Goal: Transaction & Acquisition: Book appointment/travel/reservation

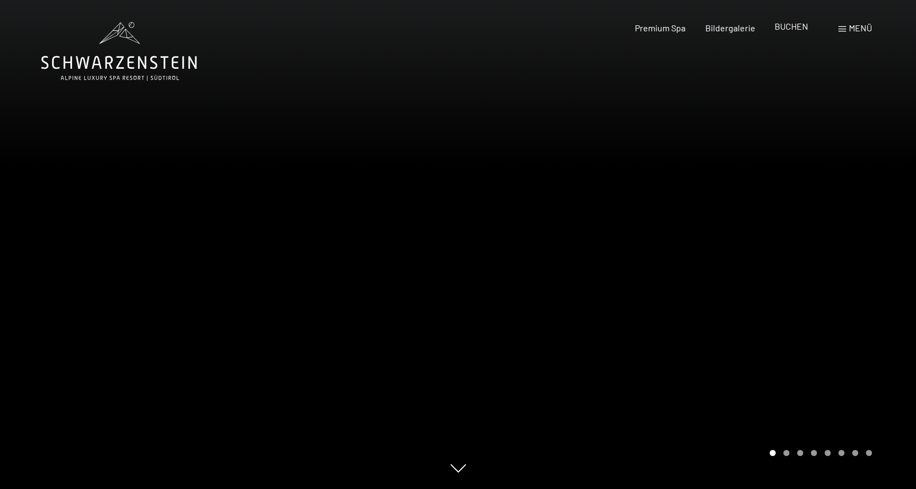
click at [790, 26] on span "BUCHEN" at bounding box center [791, 26] width 34 height 10
click at [787, 27] on span "BUCHEN" at bounding box center [791, 26] width 34 height 10
click at [557, 211] on div at bounding box center [687, 244] width 458 height 489
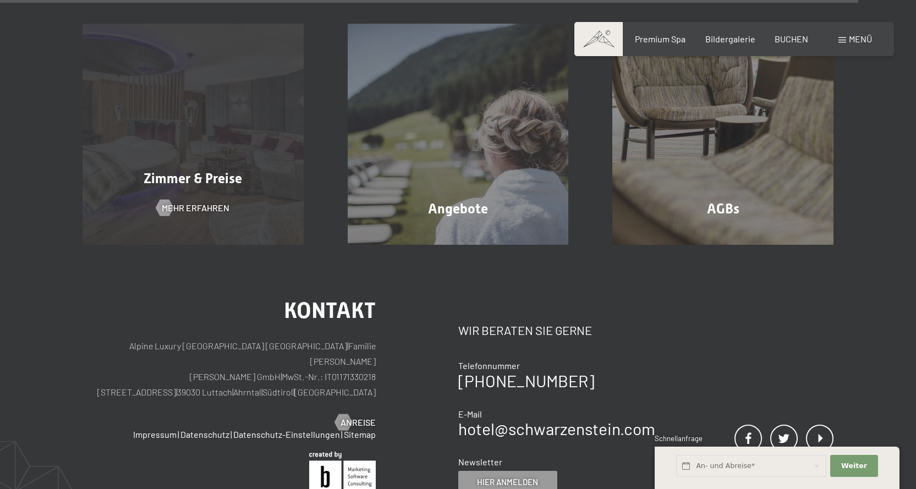
scroll to position [3555, 0]
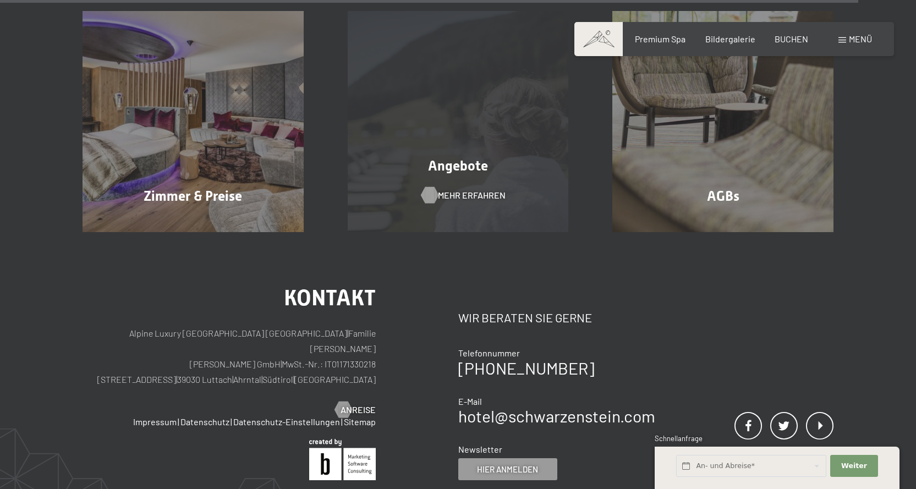
click at [444, 189] on span "Mehr erfahren" at bounding box center [472, 195] width 68 height 12
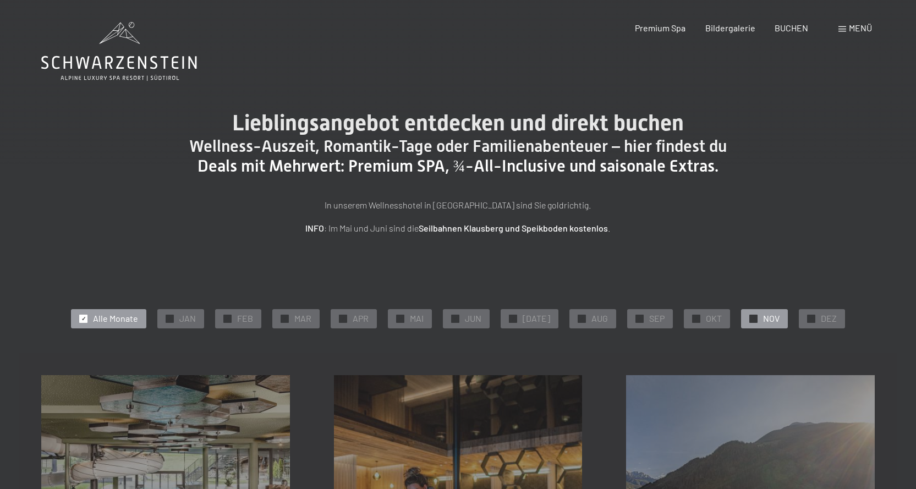
click at [763, 316] on span "NOV" at bounding box center [771, 318] width 17 height 12
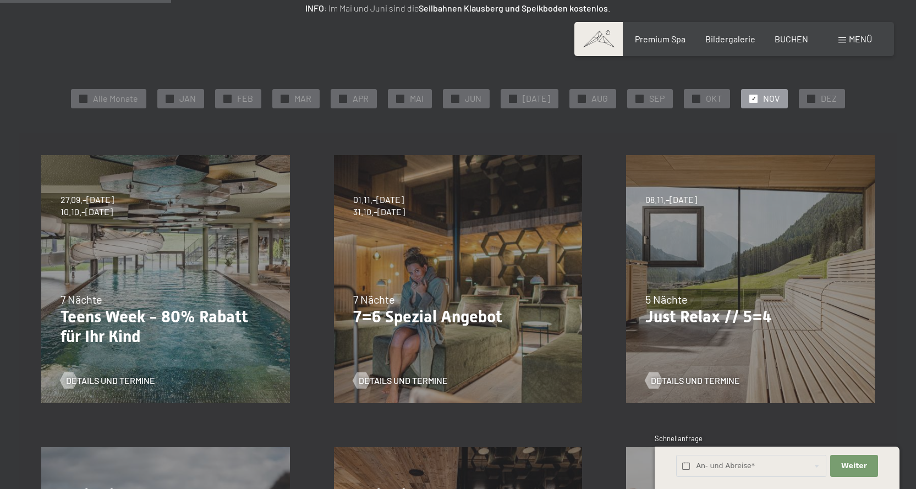
scroll to position [330, 0]
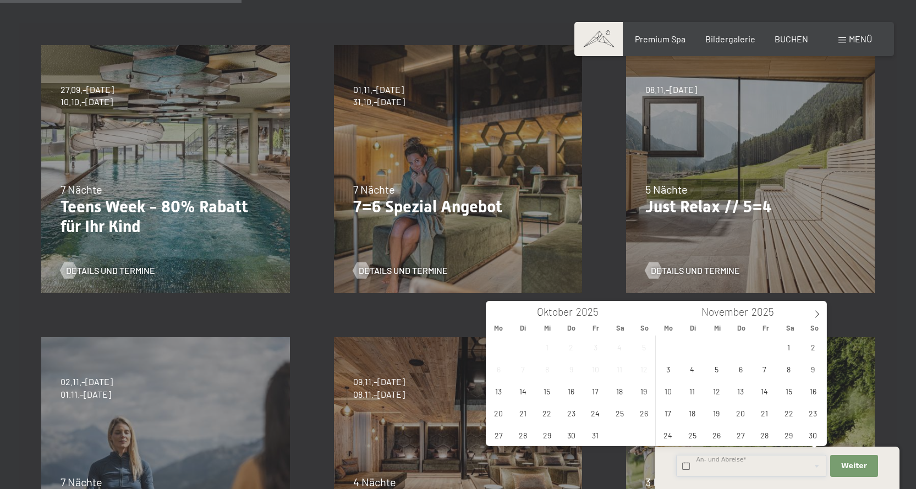
click at [704, 461] on input "text" at bounding box center [751, 466] width 150 height 23
click at [743, 436] on span "27" at bounding box center [740, 434] width 21 height 21
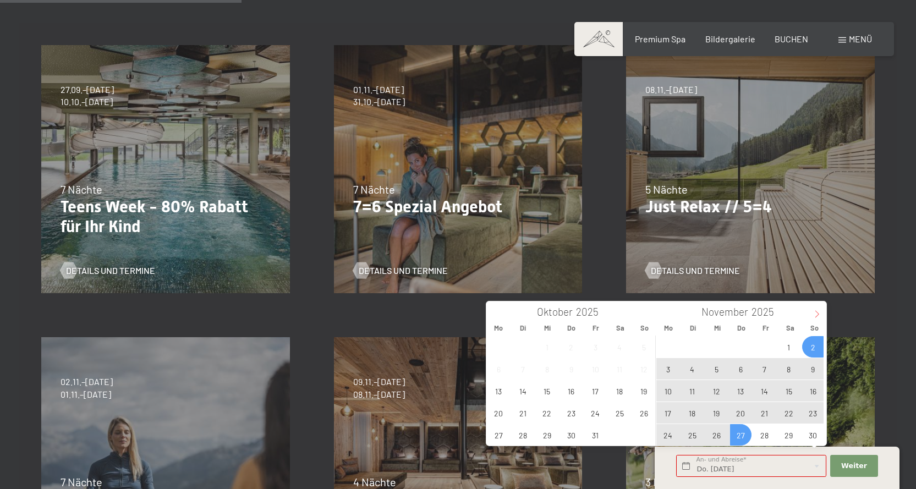
click at [817, 314] on icon at bounding box center [817, 314] width 8 height 8
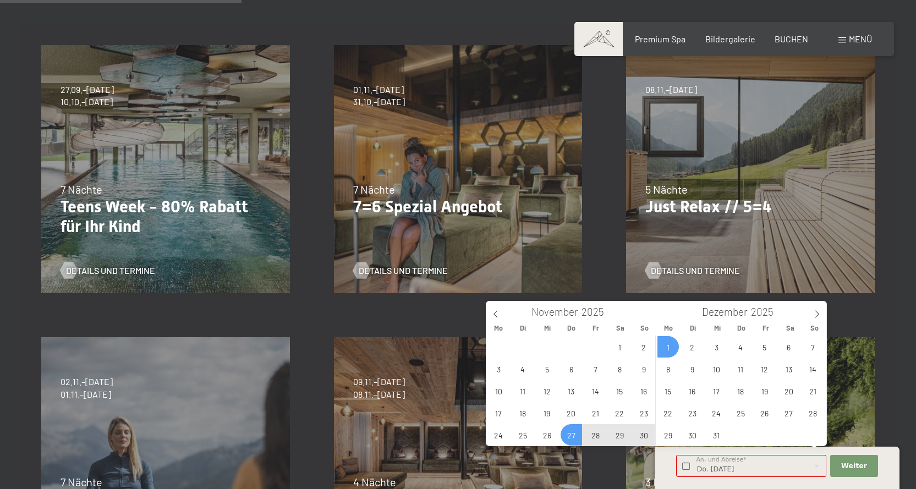
click at [669, 347] on span "1" at bounding box center [667, 346] width 21 height 21
type input "Do. 27.11.2025 - Mo. 01.12.2025"
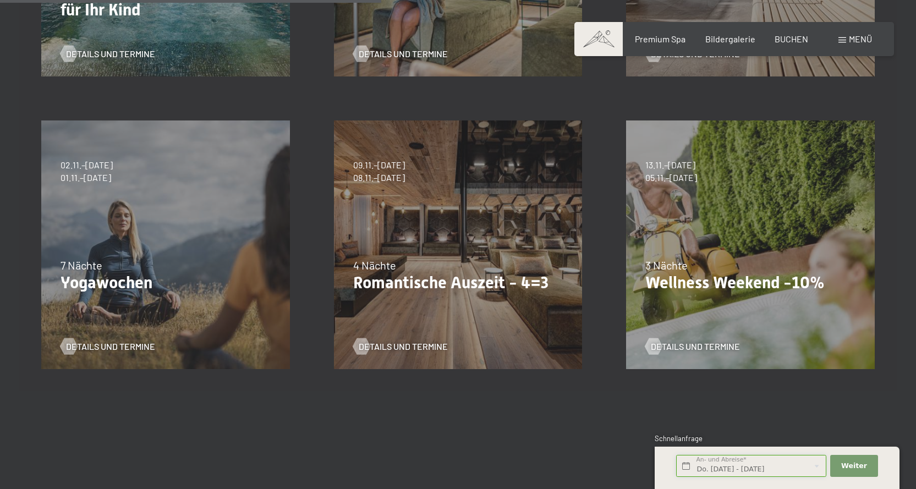
scroll to position [550, 0]
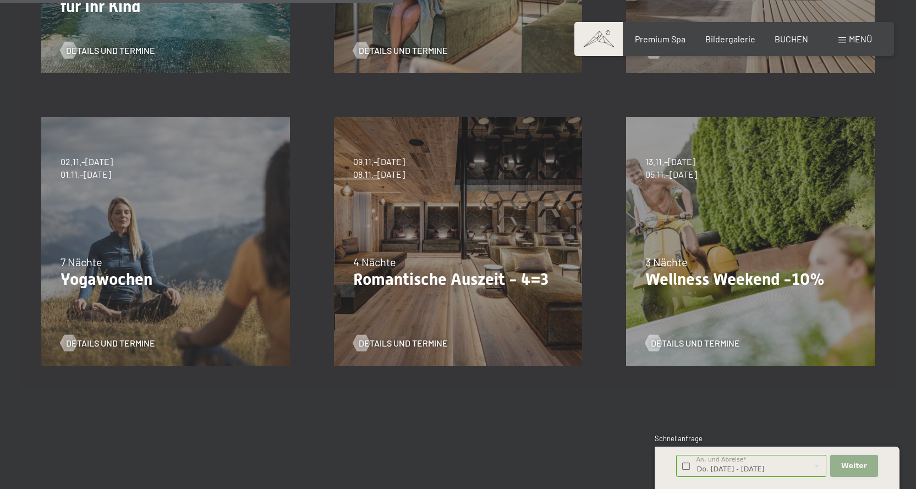
click at [849, 460] on button "Weiter Adressfelder ausblenden" at bounding box center [853, 466] width 47 height 23
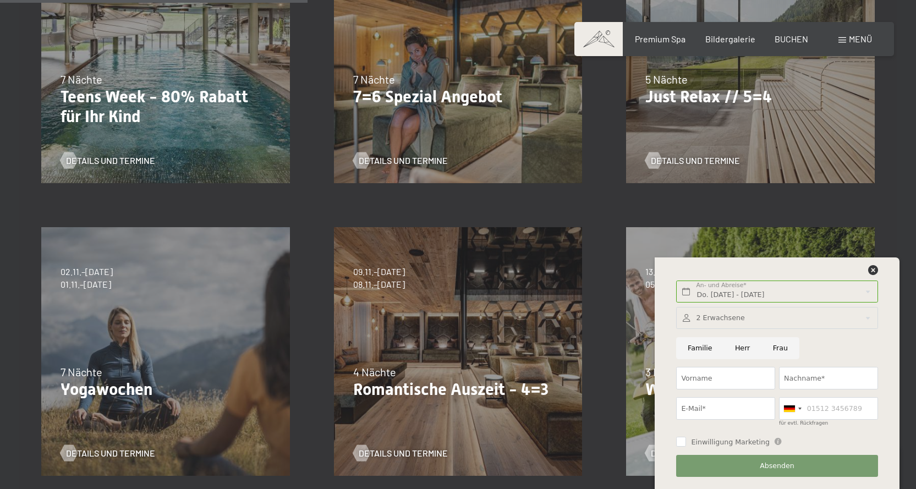
scroll to position [220, 0]
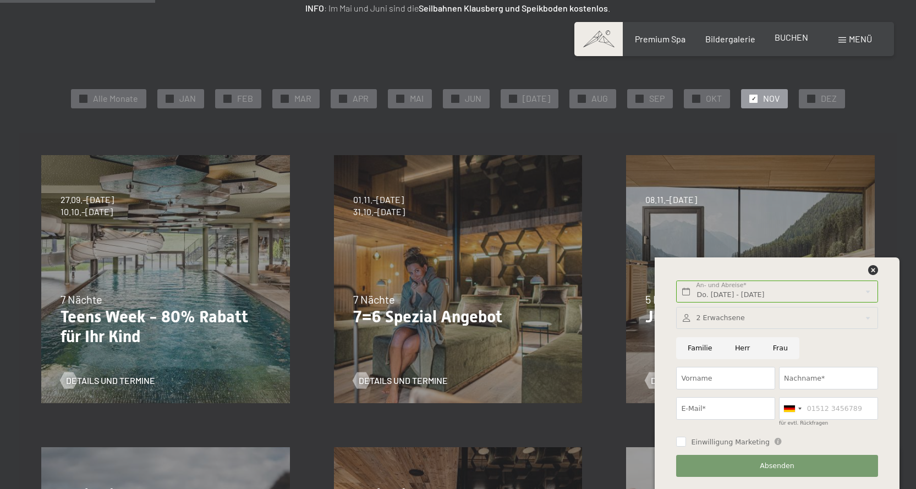
click at [789, 35] on span "BUCHEN" at bounding box center [791, 37] width 34 height 10
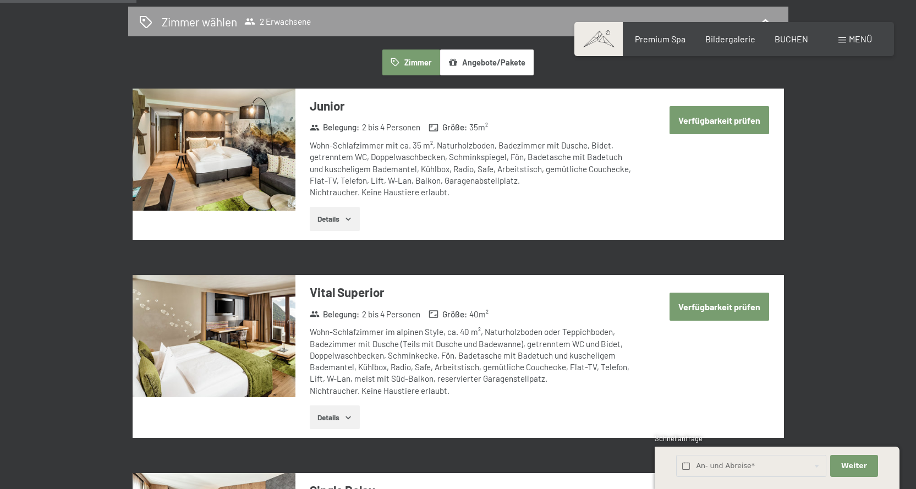
scroll to position [550, 0]
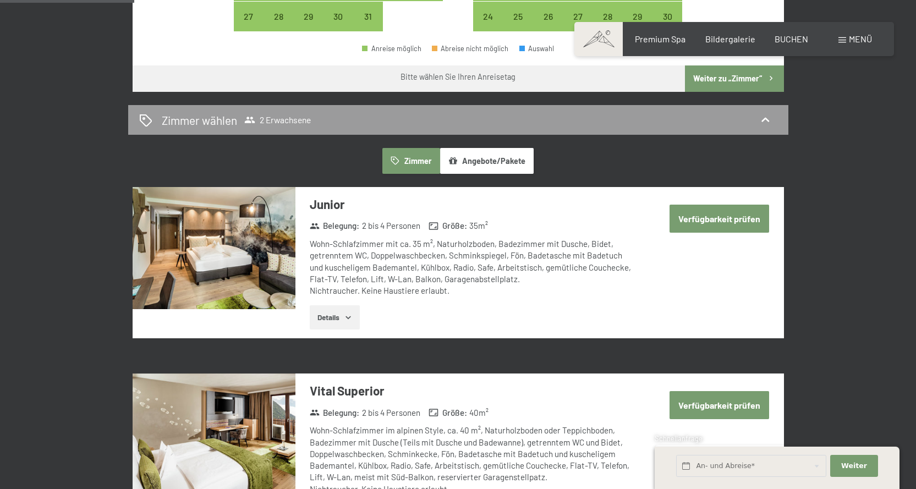
click at [470, 158] on button "Angebote/Pakete" at bounding box center [487, 160] width 94 height 25
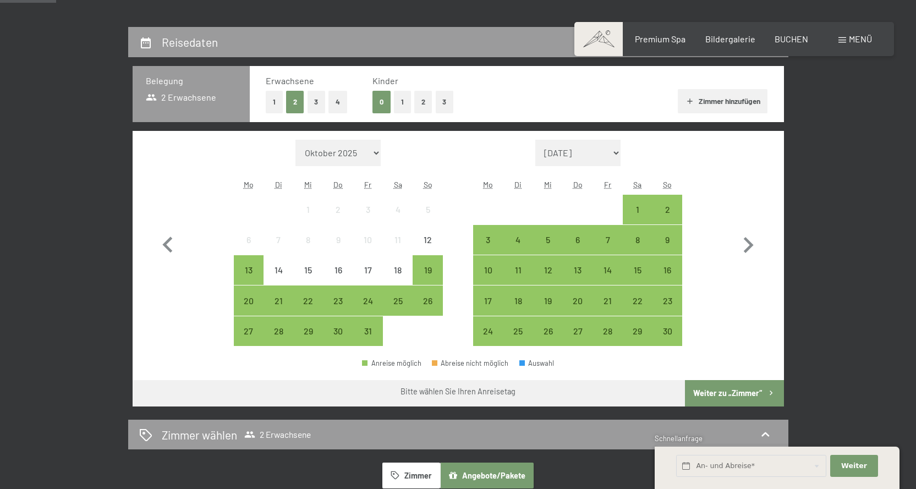
scroll to position [220, 0]
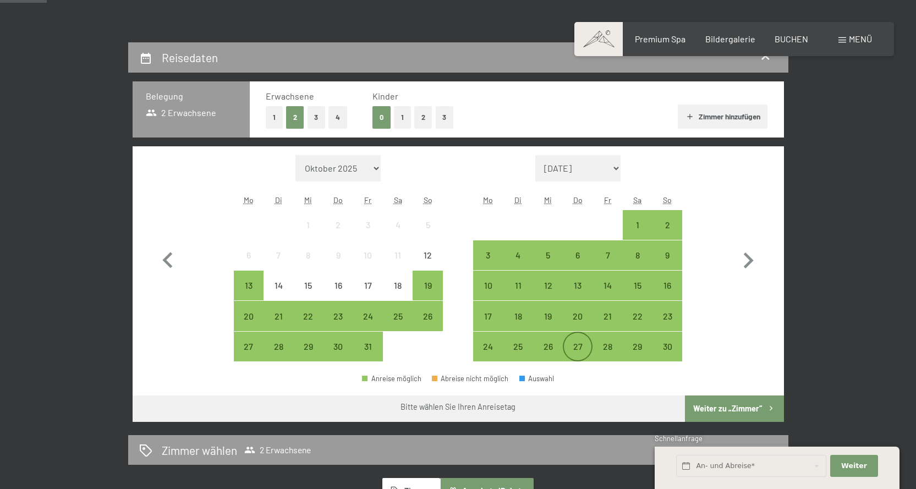
click at [581, 347] on div "27" at bounding box center [578, 356] width 28 height 28
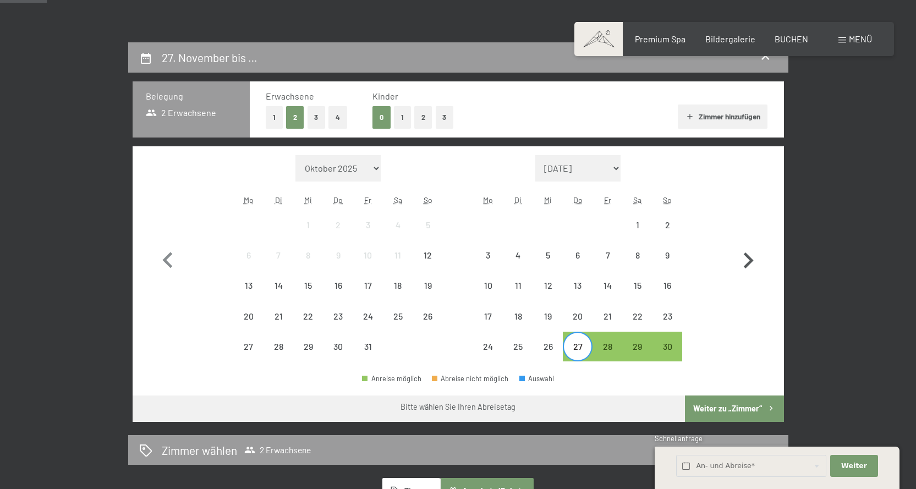
click at [746, 261] on icon "button" at bounding box center [748, 261] width 32 height 32
select select "2025-11-01"
select select "2025-12-01"
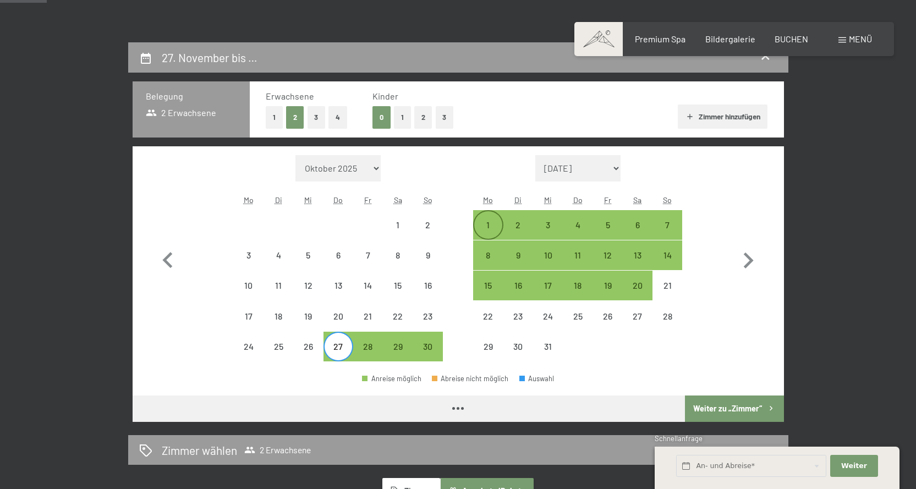
click at [487, 221] on div "1" at bounding box center [488, 235] width 28 height 28
select select "2025-11-01"
select select "2025-12-01"
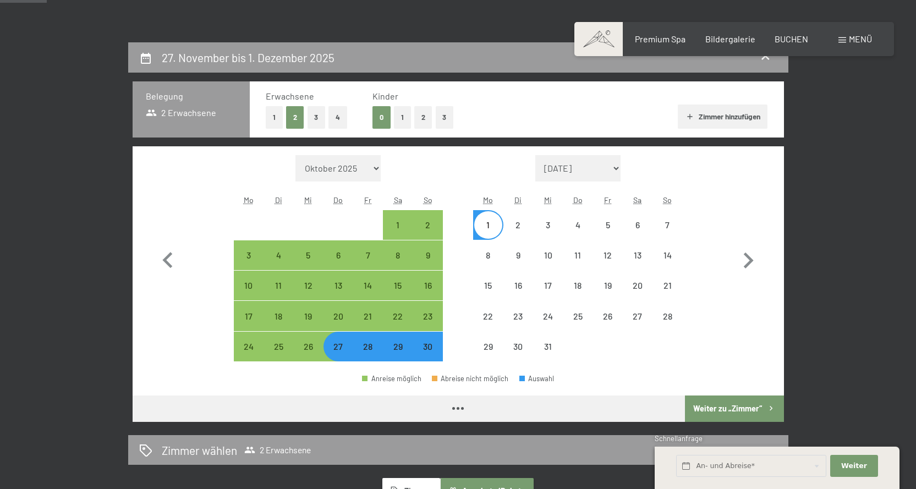
select select "2025-11-01"
select select "2025-12-01"
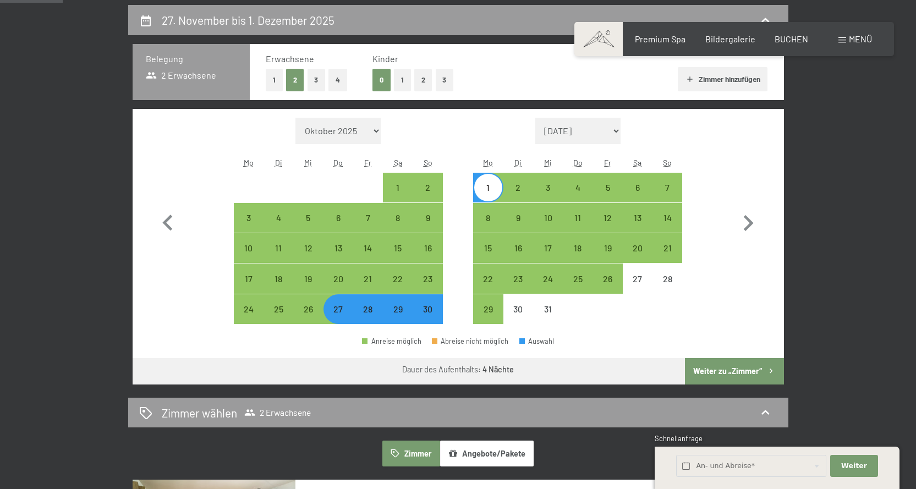
scroll to position [330, 0]
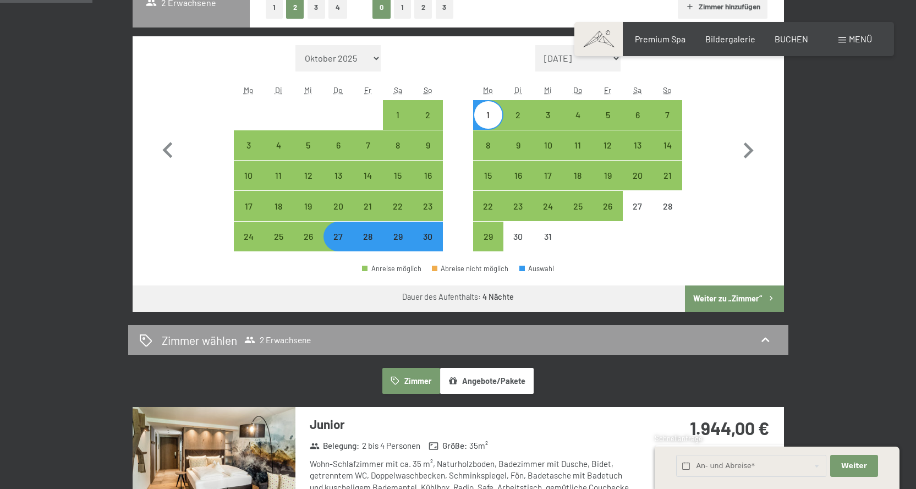
click at [702, 293] on button "Weiter zu „Zimmer“" at bounding box center [734, 298] width 98 height 26
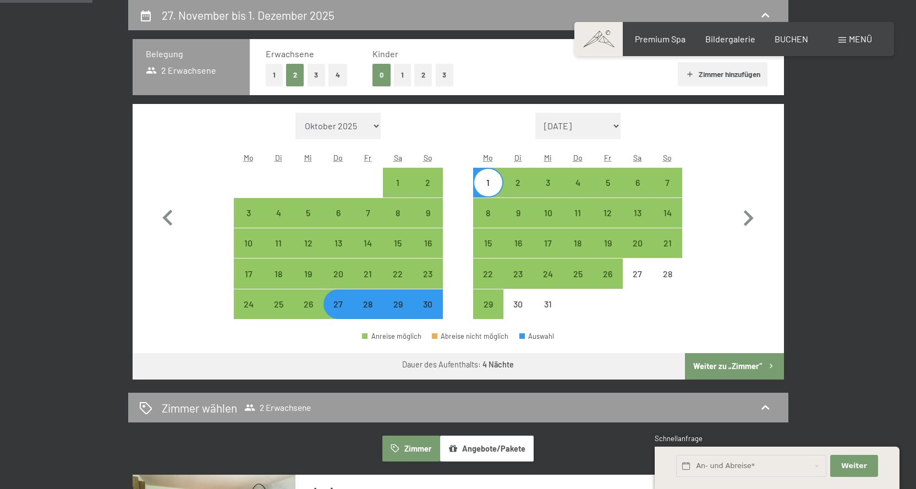
select select "2025-11-01"
select select "2025-12-01"
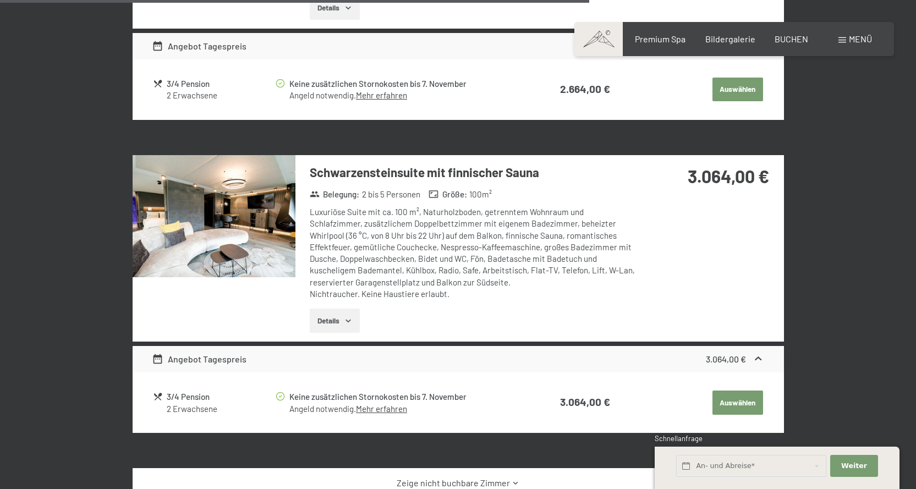
scroll to position [1912, 0]
